Goal: Task Accomplishment & Management: Complete application form

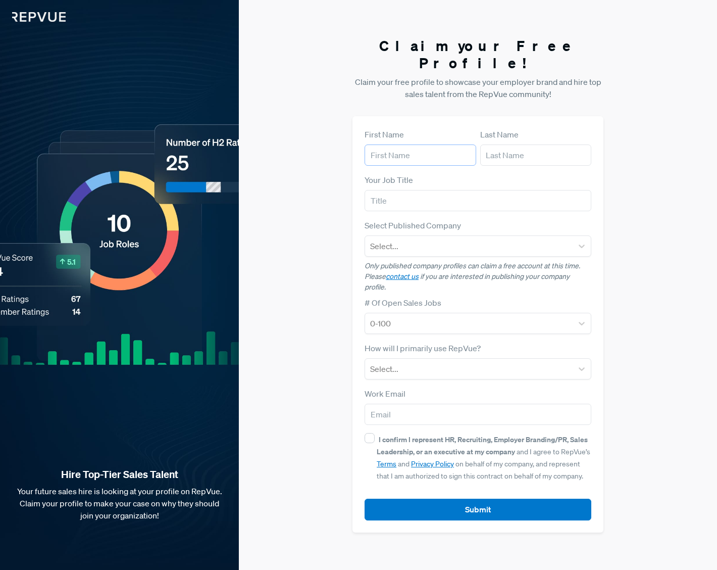
click at [396, 148] on input "text" at bounding box center [421, 155] width 112 height 21
type input "[PERSON_NAME]"
click at [413, 194] on input "text" at bounding box center [478, 200] width 227 height 21
click at [423, 190] on input "VP" at bounding box center [478, 200] width 227 height 21
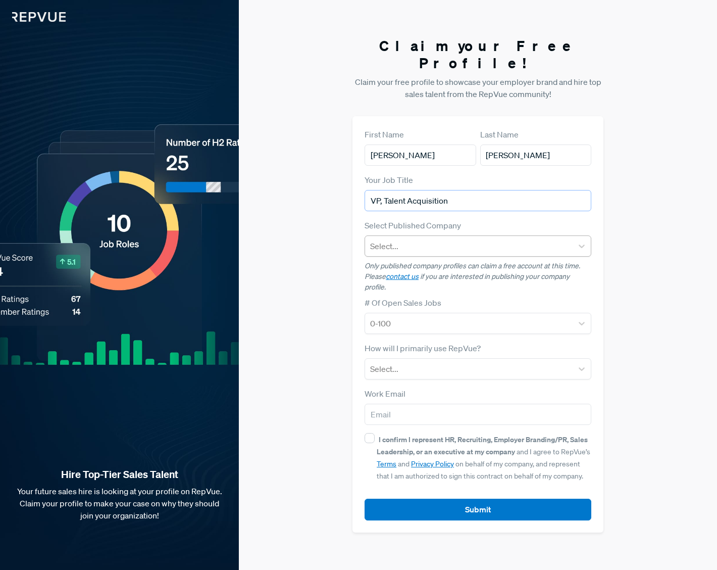
type input "VP, Talent Acquisition"
click at [419, 239] on div at bounding box center [469, 246] width 198 height 14
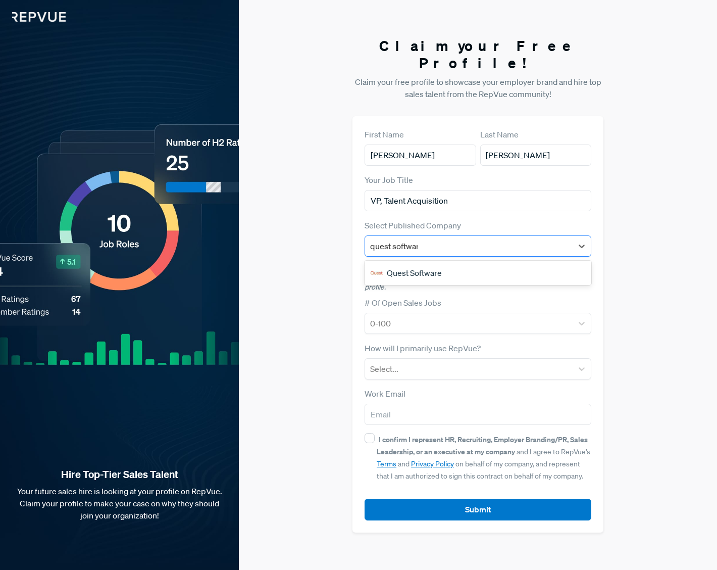
type input "quest software"
click at [434, 263] on div "Quest Software" at bounding box center [478, 273] width 227 height 20
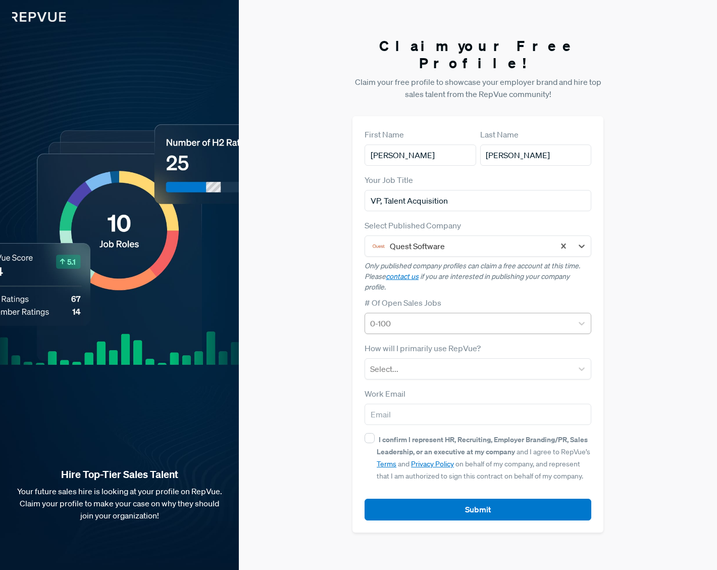
click at [434, 316] on div at bounding box center [469, 323] width 198 height 14
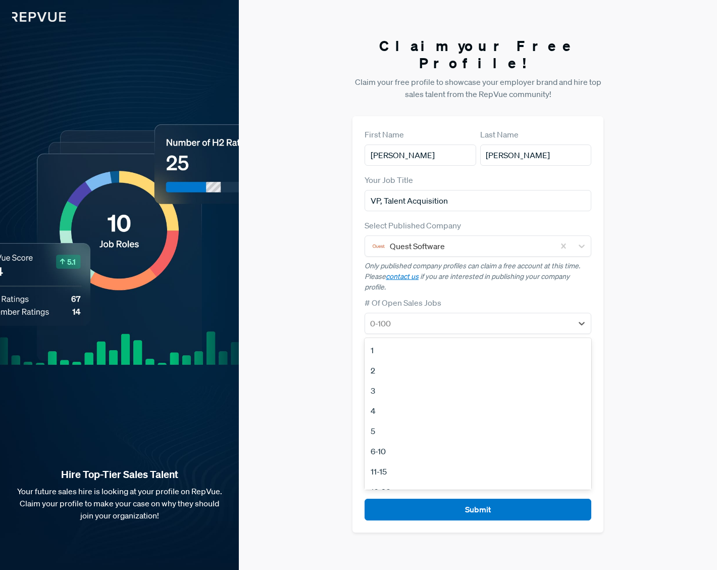
click at [411, 462] on div "11-15" at bounding box center [478, 471] width 227 height 20
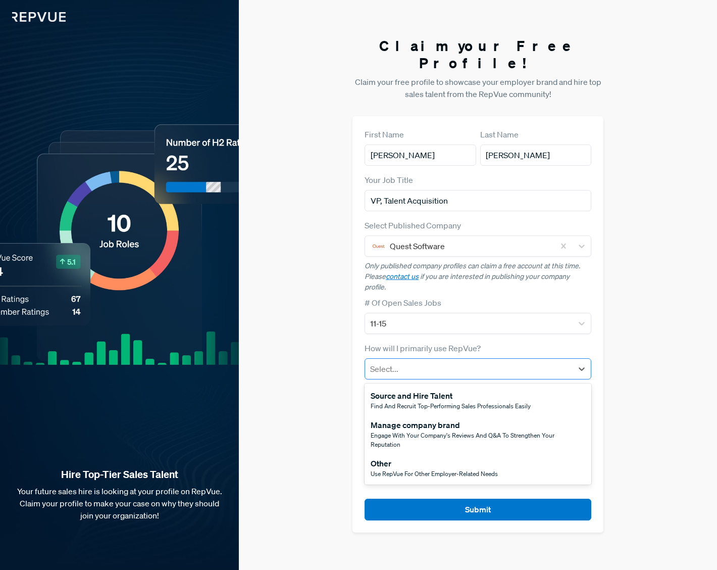
click at [409, 365] on div at bounding box center [469, 369] width 198 height 14
click at [410, 362] on div at bounding box center [469, 369] width 198 height 14
